Goal: Navigation & Orientation: Find specific page/section

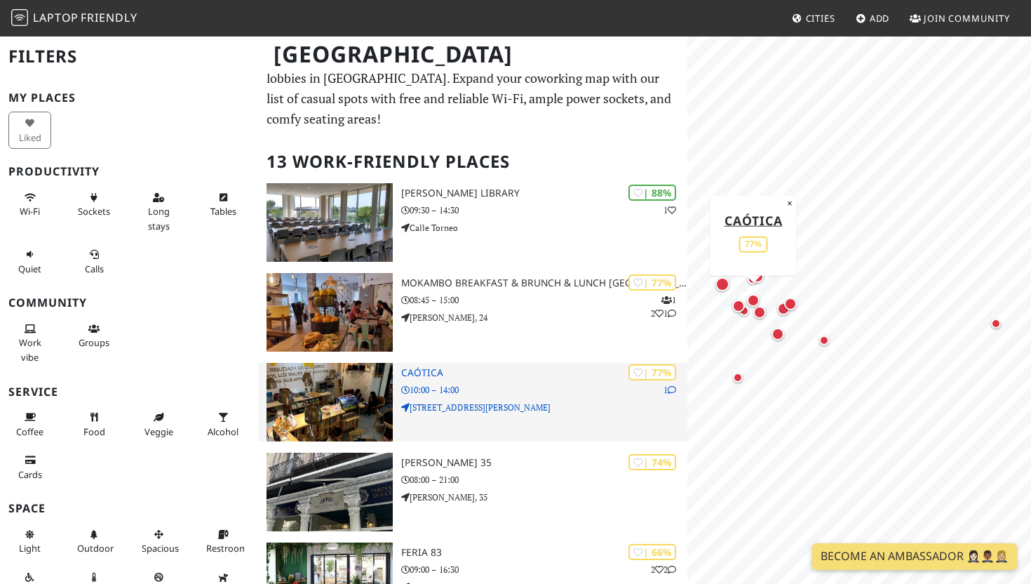
scroll to position [32, 0]
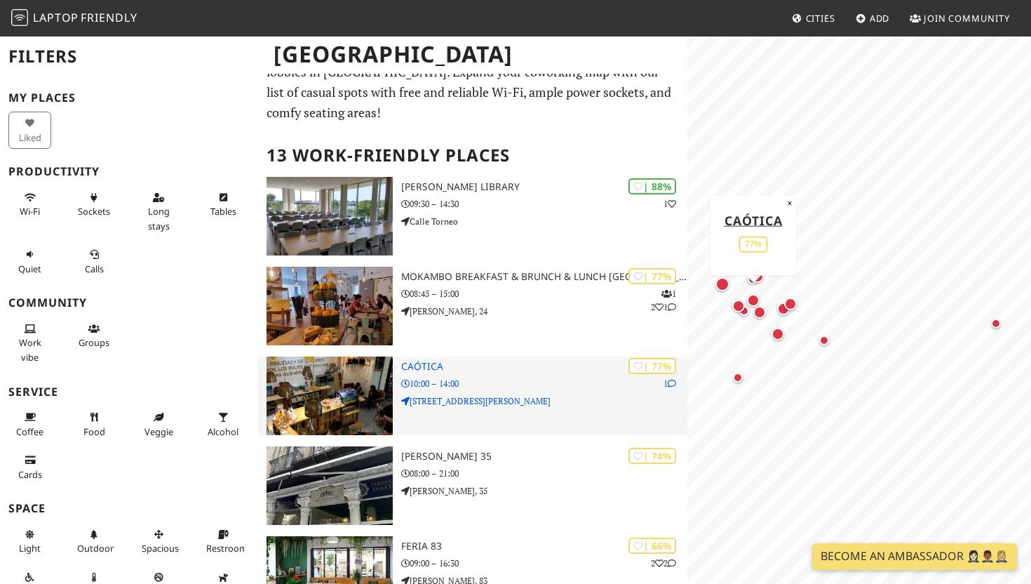
click at [492, 388] on p "10:00 – 14:00" at bounding box center [544, 383] width 286 height 13
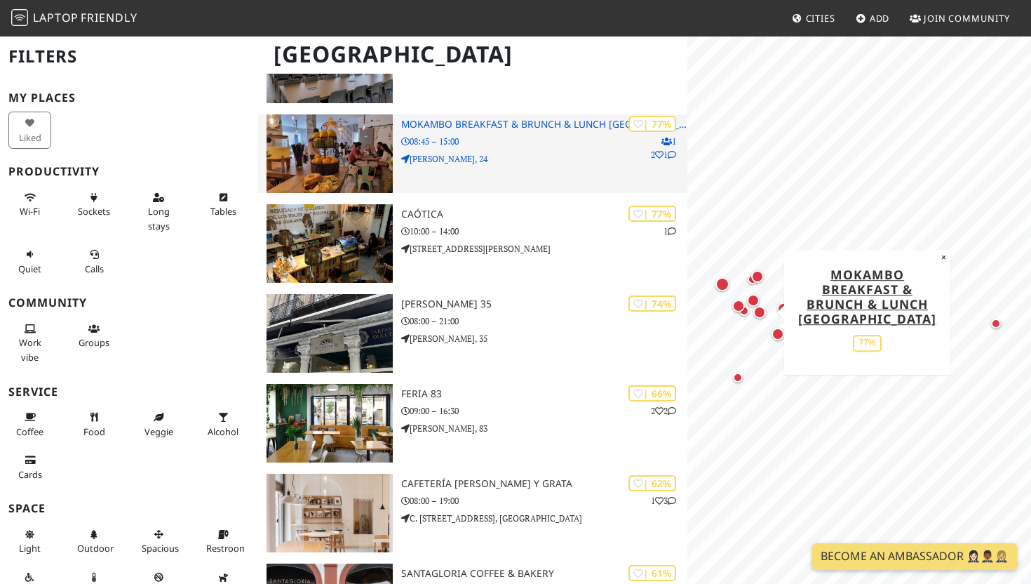
scroll to position [190, 0]
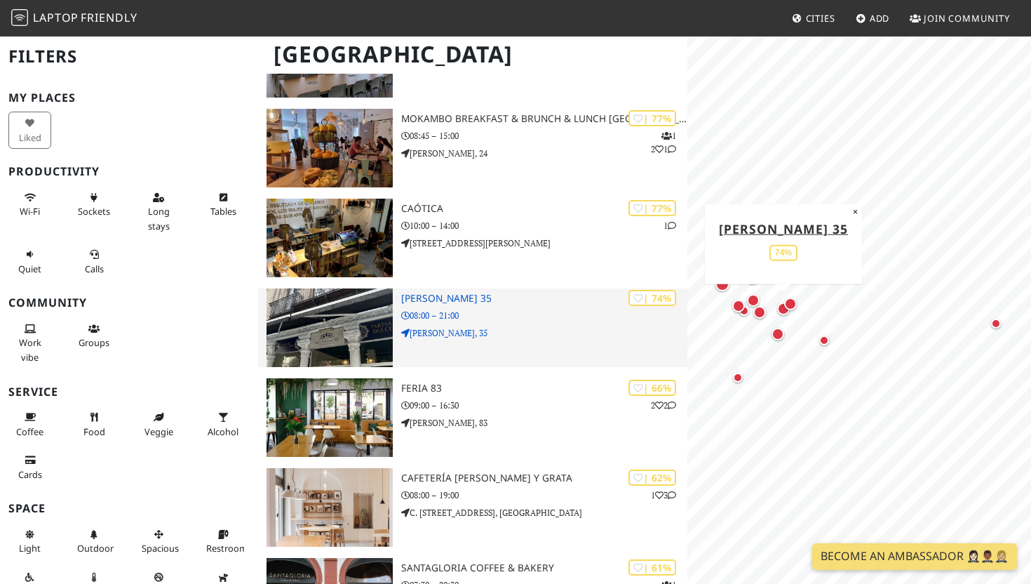
click at [490, 339] on p "[PERSON_NAME], 35" at bounding box center [544, 332] width 286 height 13
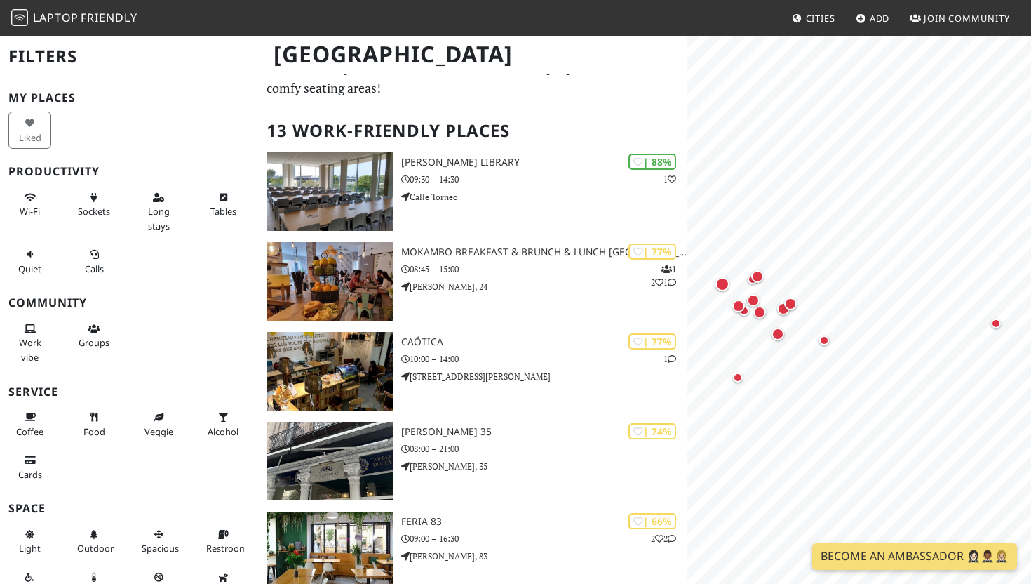
scroll to position [54, 0]
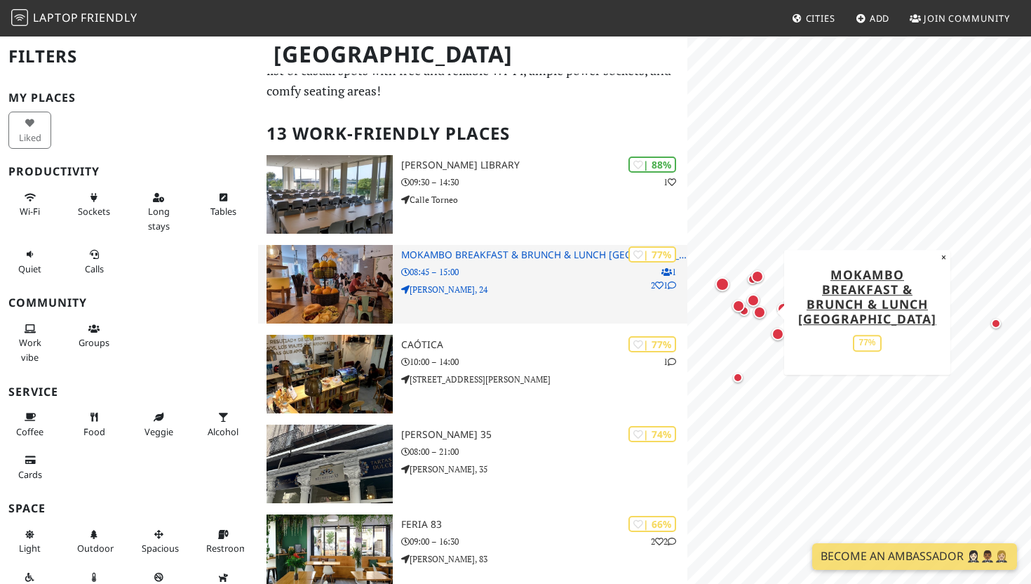
click at [380, 290] on img at bounding box center [330, 284] width 126 height 79
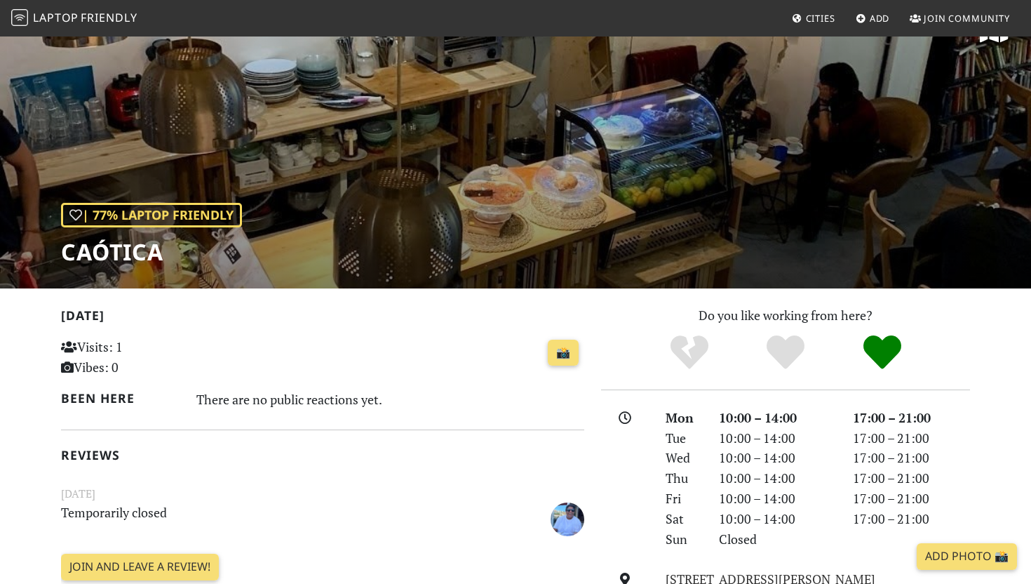
scroll to position [22, 0]
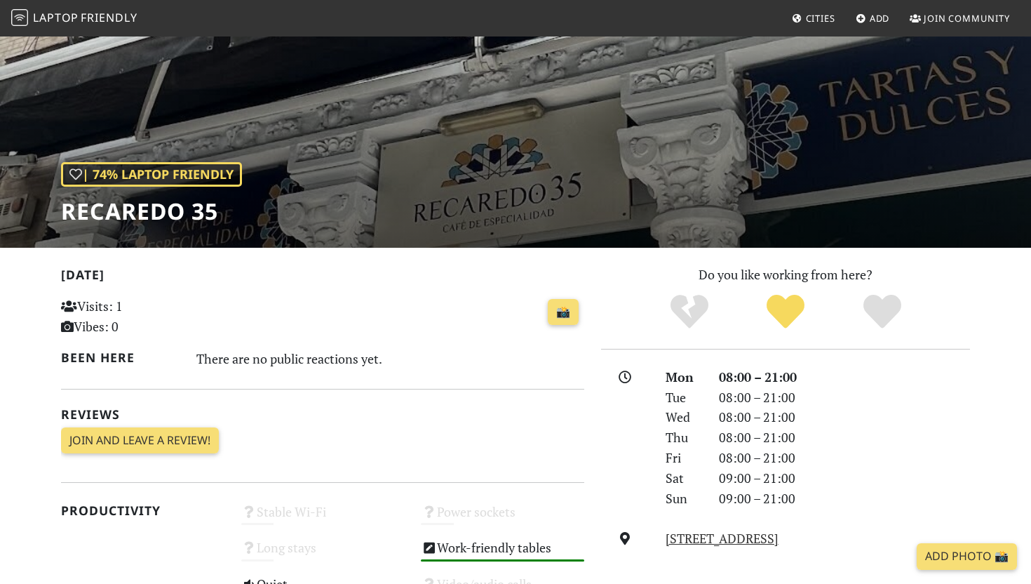
scroll to position [82, 0]
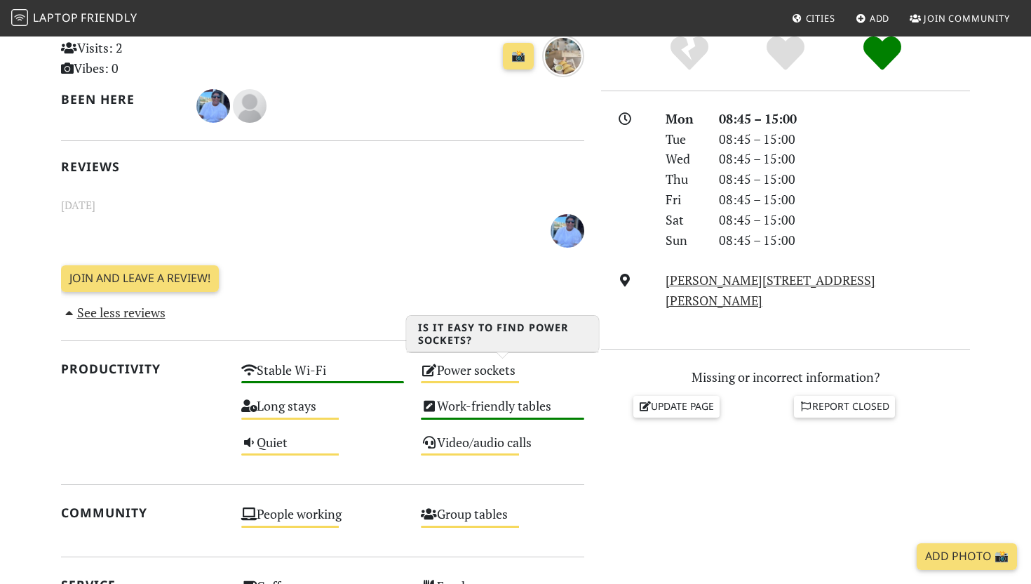
scroll to position [422, 0]
